Goal: Information Seeking & Learning: Compare options

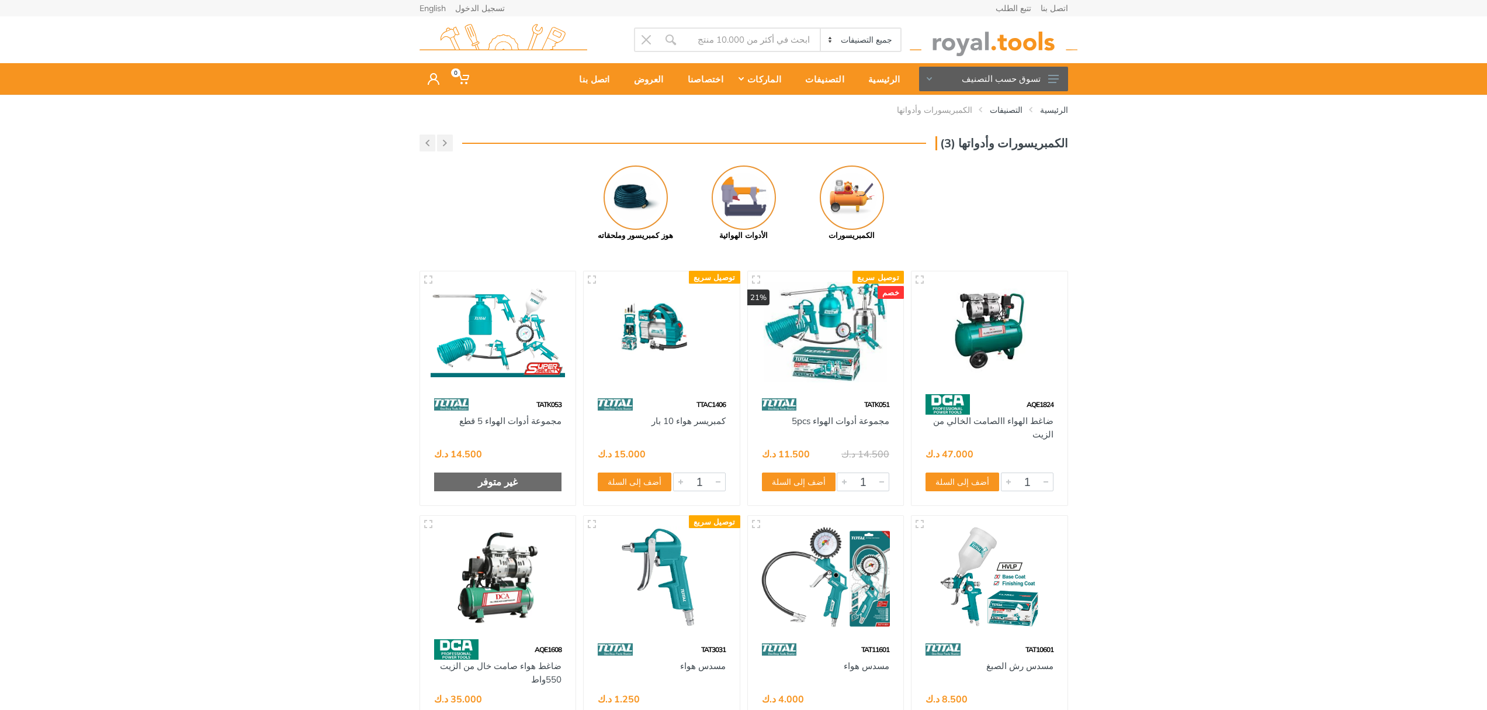
click at [1001, 337] on img at bounding box center [989, 332] width 135 height 101
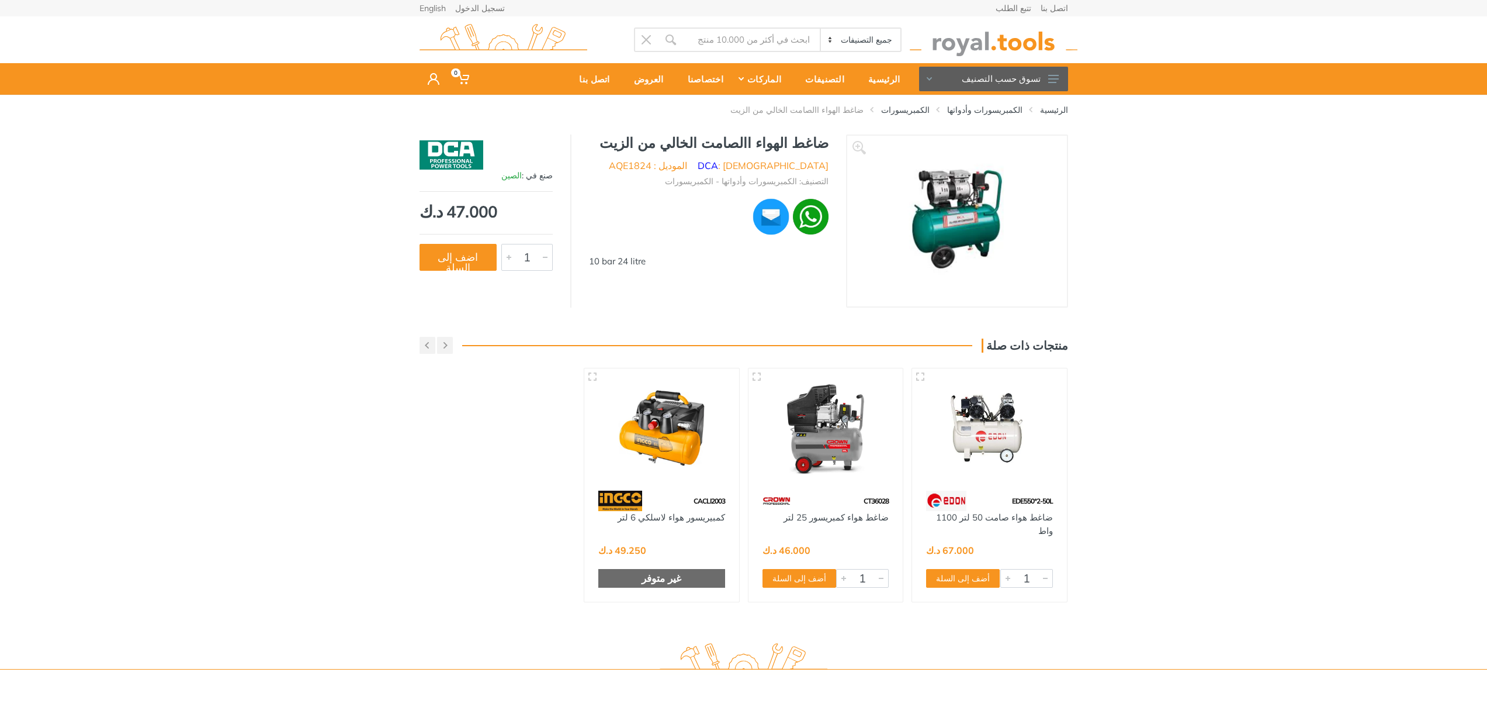
click at [659, 431] on img at bounding box center [662, 429] width 134 height 100
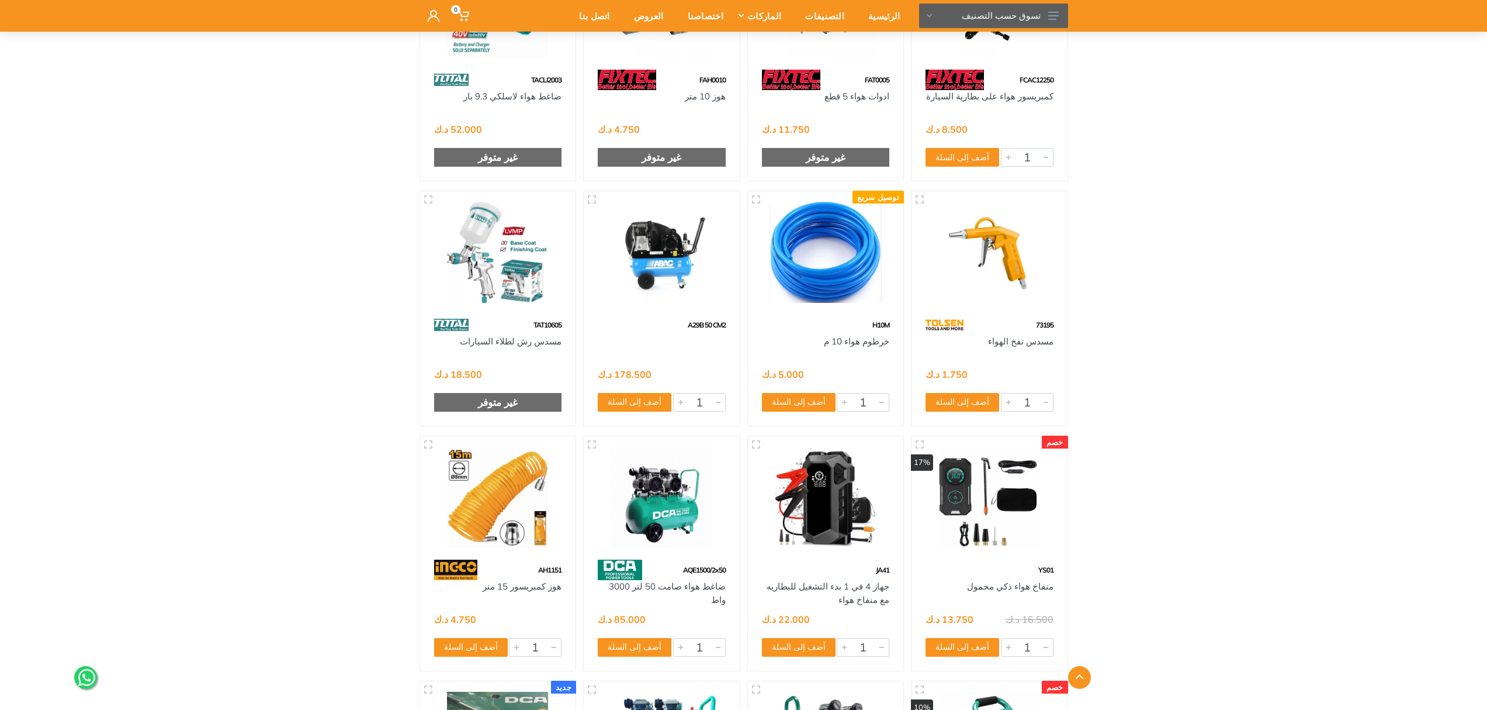
scroll to position [2530, 0]
